Goal: Information Seeking & Learning: Learn about a topic

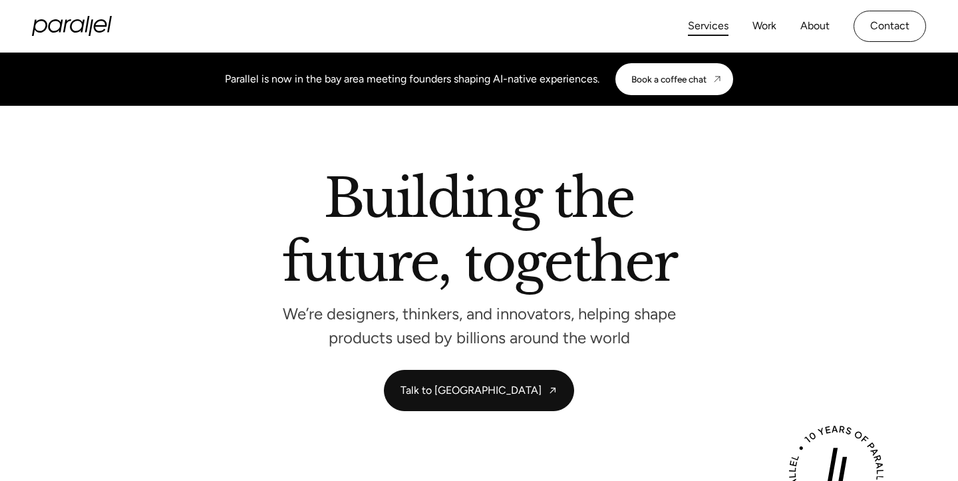
click at [707, 28] on link "Services" at bounding box center [708, 26] width 41 height 19
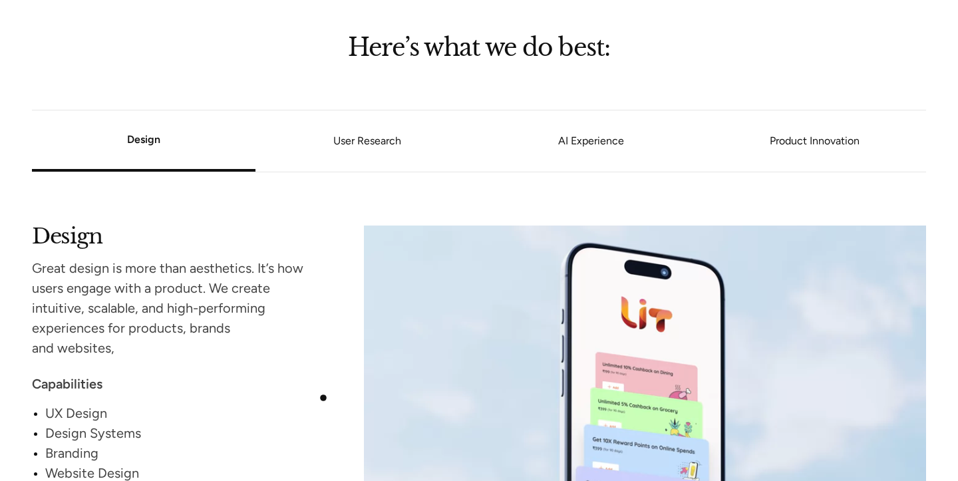
scroll to position [1127, 0]
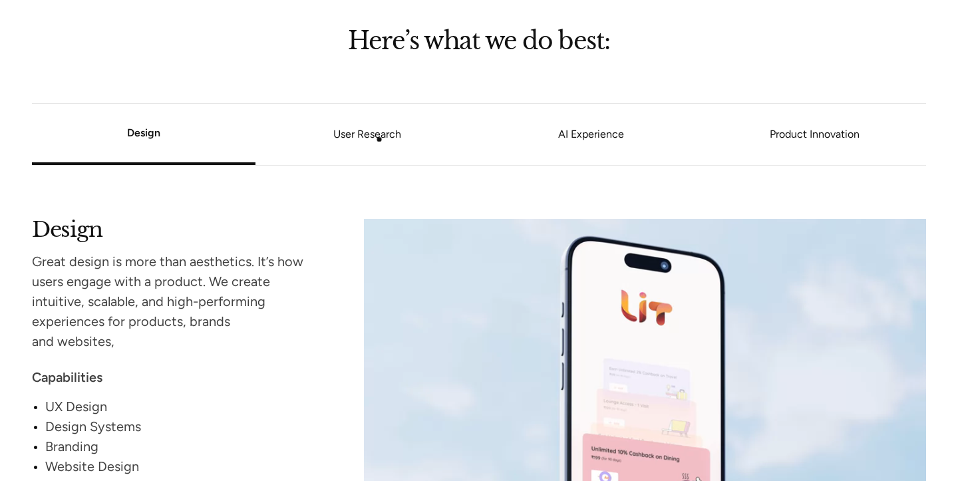
click at [379, 138] on link "User Research" at bounding box center [366, 134] width 223 height 8
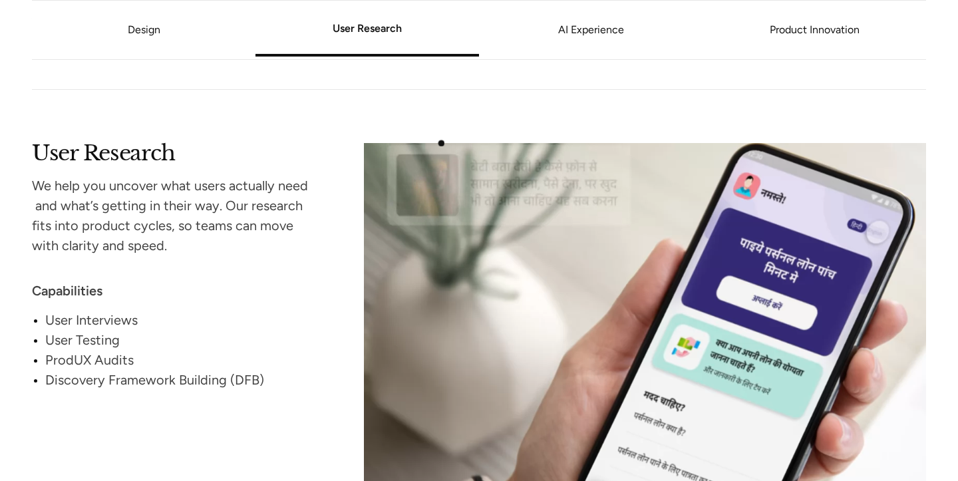
scroll to position [1683, 0]
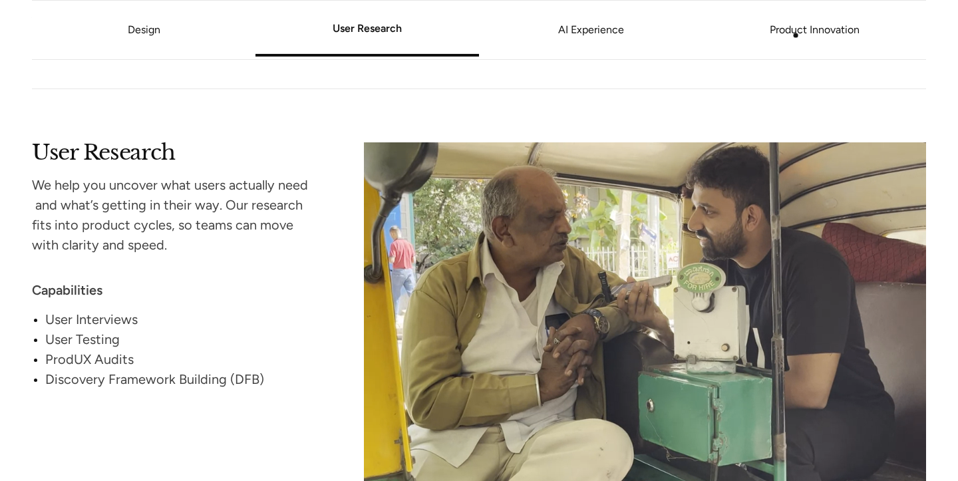
click at [800, 34] on link "Product Innovation" at bounding box center [813, 30] width 223 height 8
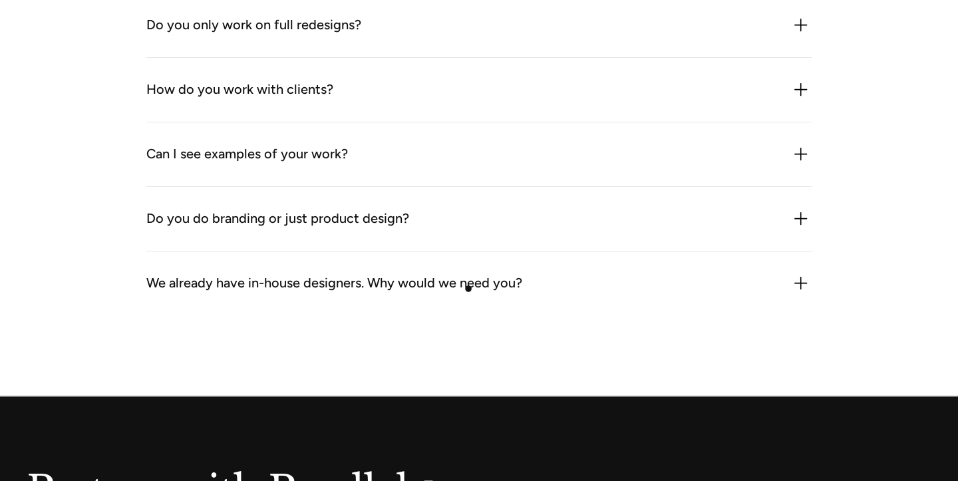
scroll to position [4210, 0]
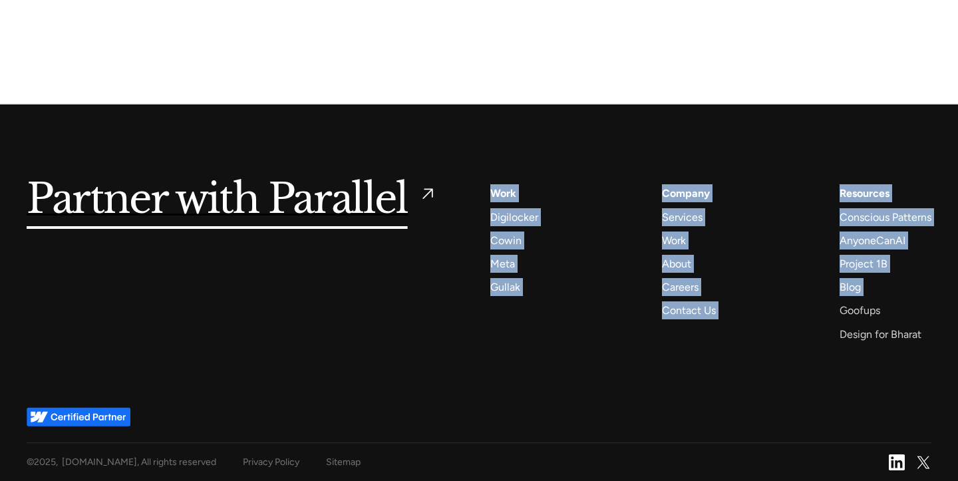
drag, startPoint x: 479, startPoint y: 190, endPoint x: 778, endPoint y: 313, distance: 323.2
click at [778, 313] on div "Partner with Parallel Services AI Design Sprint Design Sprint UX Design ProdUX …" at bounding box center [479, 263] width 904 height 158
click at [676, 238] on div "Work" at bounding box center [674, 240] width 24 height 18
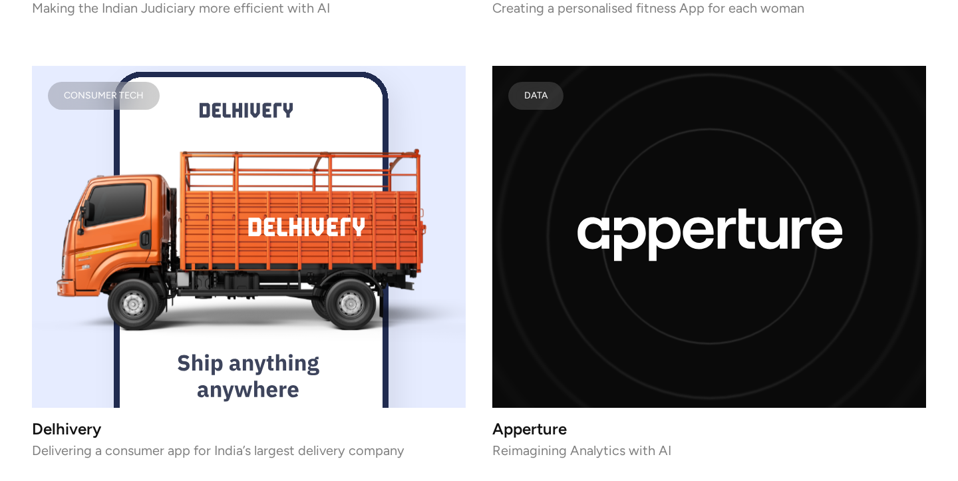
scroll to position [5802, 0]
